Goal: Information Seeking & Learning: Learn about a topic

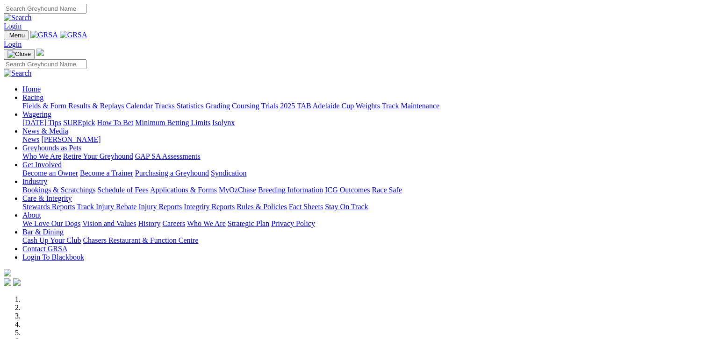
click at [28, 102] on link "Fields & Form" at bounding box center [44, 106] width 44 height 8
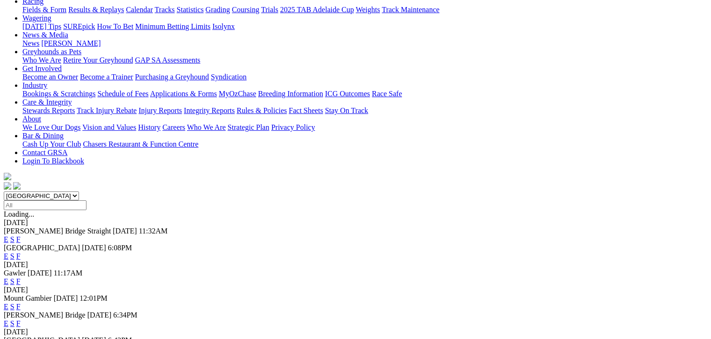
scroll to position [117, 0]
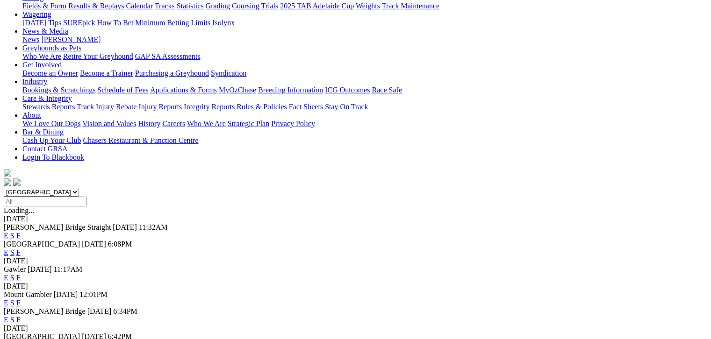
click at [21, 339] on link "F" at bounding box center [18, 345] width 4 height 8
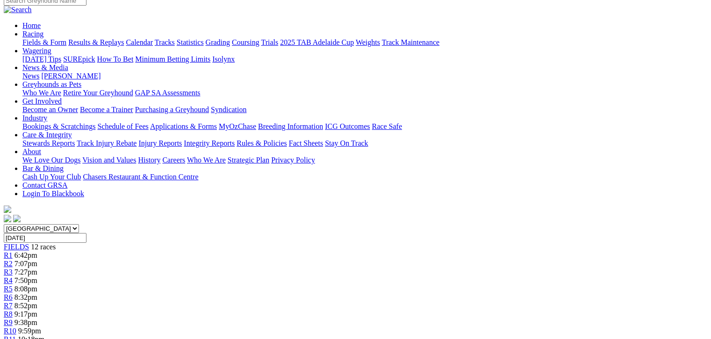
scroll to position [47, 0]
